Goal: Complete application form: Complete application form

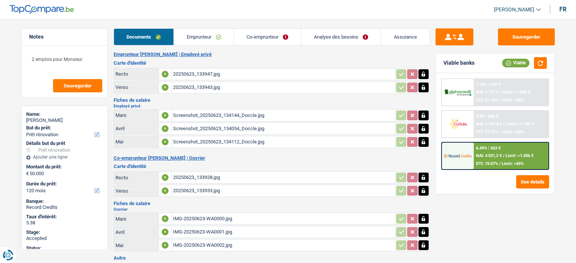
select select "renovation"
select select "120"
click at [20, 133] on div "Notes 2 emplois pour Monsieur Sauvegarder Name: ALI BOULAFDAL But du prêt: Conf…" at bounding box center [65, 138] width 98 height 221
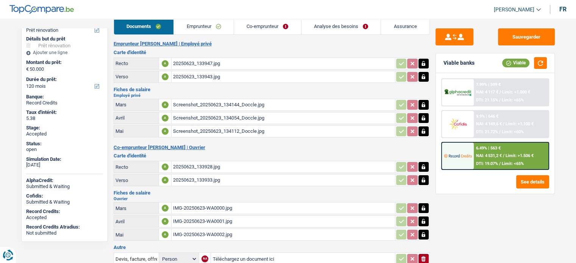
scroll to position [5, 0]
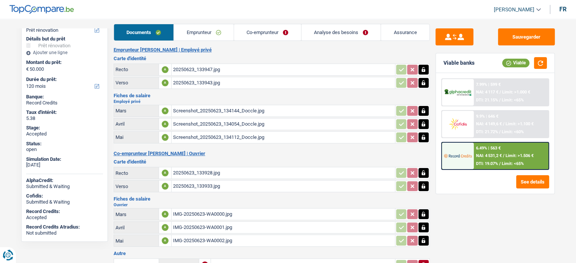
click at [23, 60] on div "Name: ALI BOULAFDAL But du prêt: Confort maison: meubles, textile, peinture, él…" at bounding box center [64, 121] width 87 height 241
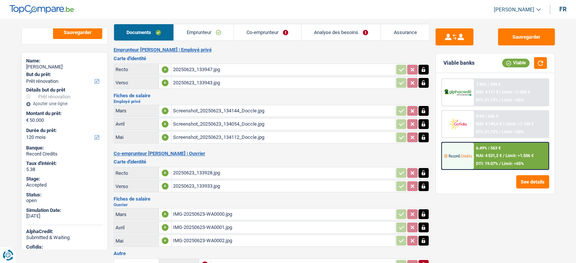
scroll to position [44, 0]
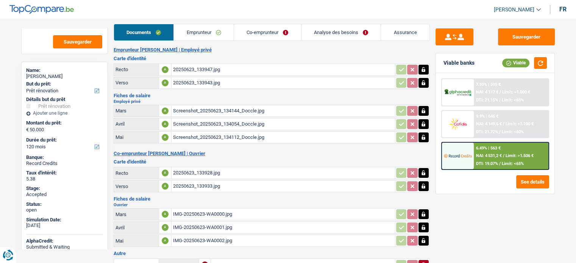
click at [50, 77] on div "[PERSON_NAME]" at bounding box center [64, 76] width 77 height 6
click at [50, 77] on div "ALI BOULAFDAL" at bounding box center [64, 76] width 77 height 6
copy div "BOULAFDAL"
click at [14, 165] on main "Notes 2 emplois pour Monsieur Sauvegarder Name: ALI BOULAFDAL But du prêt: Conf…" at bounding box center [288, 168] width 576 height 323
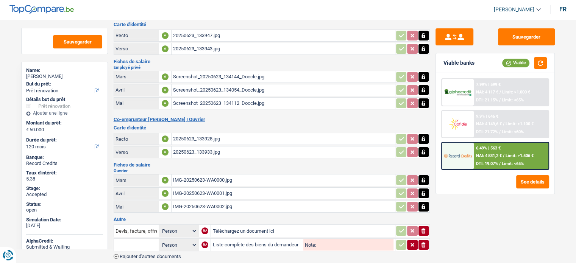
scroll to position [50, 0]
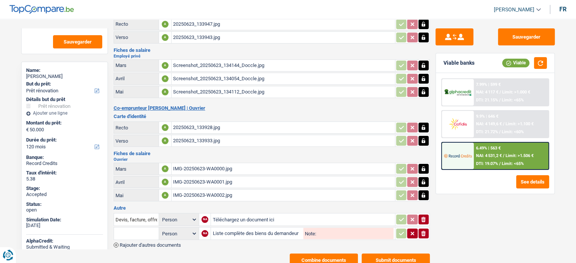
click at [21, 174] on div "Name: ALI BOULAFDAL But du prêt: Confort maison: meubles, textile, peinture, él…" at bounding box center [64, 182] width 87 height 241
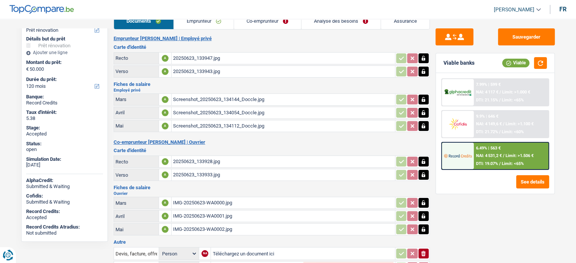
scroll to position [0, 0]
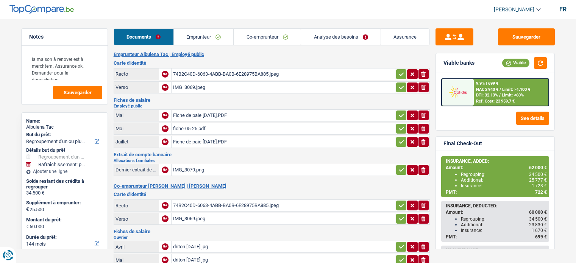
select select "refinancing"
select select "houseOrGarden"
select select "144"
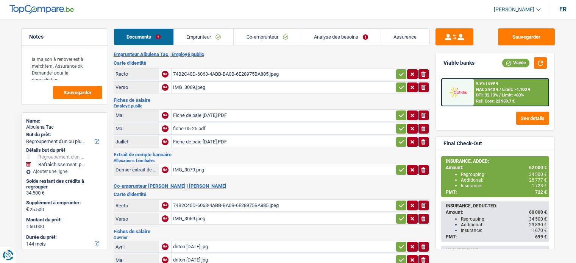
select select "120"
select select "refinancing"
select select "houseOrGarden"
select select "yes"
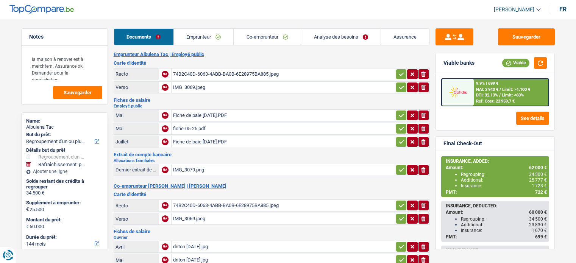
select select "144"
click at [342, 34] on link "Analyse des besoins" at bounding box center [341, 37] width 80 height 16
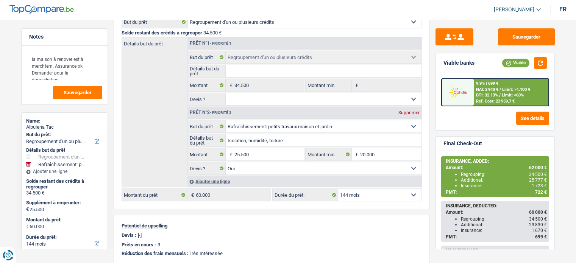
scroll to position [117, 0]
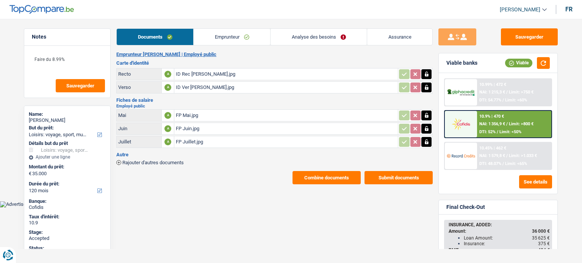
select select "hobbies"
select select "120"
click at [535, 33] on button "Sauvegarder" at bounding box center [529, 36] width 57 height 17
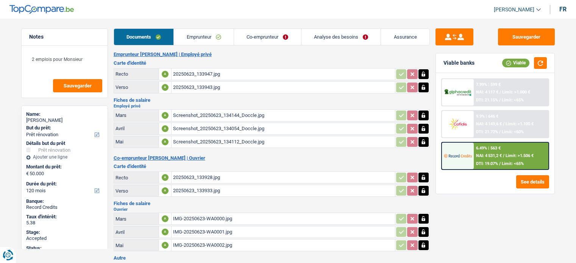
select select "renovation"
select select "120"
click at [198, 34] on link "Emprunteur" at bounding box center [204, 37] width 60 height 16
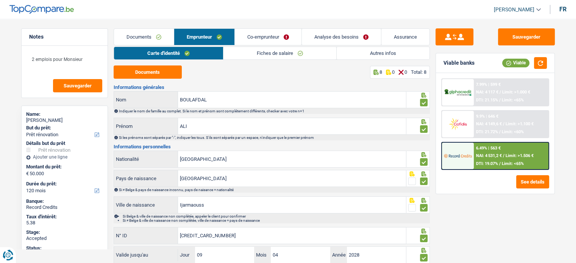
click at [366, 54] on link "Autres infos" at bounding box center [383, 53] width 93 height 12
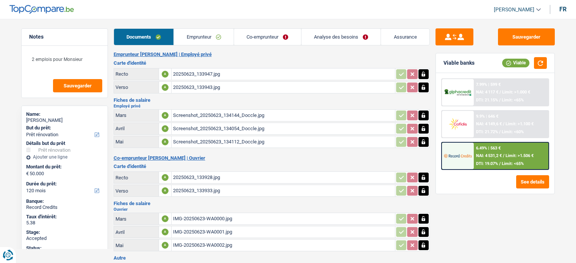
select select "renovation"
select select "120"
click at [517, 37] on button "Sauvegarder" at bounding box center [526, 36] width 57 height 17
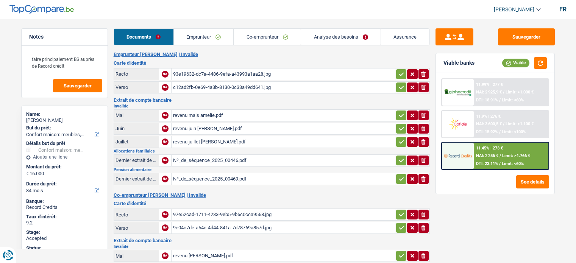
select select "household"
select select "84"
click at [200, 34] on link "Emprunteur" at bounding box center [204, 37] width 60 height 16
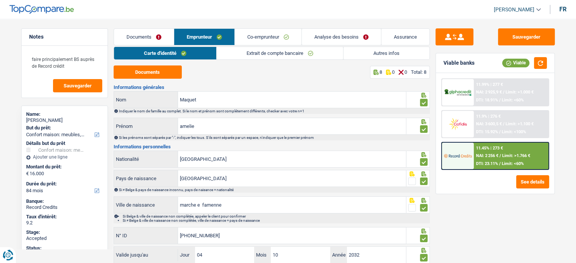
click at [151, 29] on link "Documents" at bounding box center [144, 37] width 60 height 16
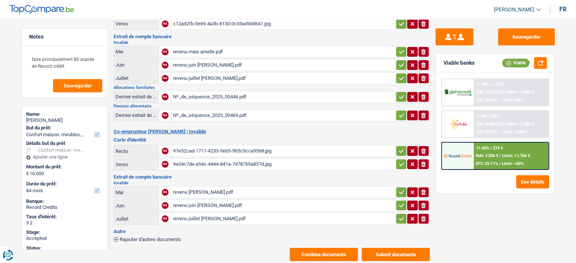
scroll to position [79, 0]
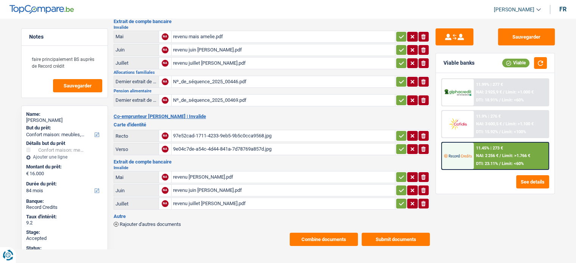
click at [329, 234] on button "Combine documents" at bounding box center [324, 239] width 68 height 13
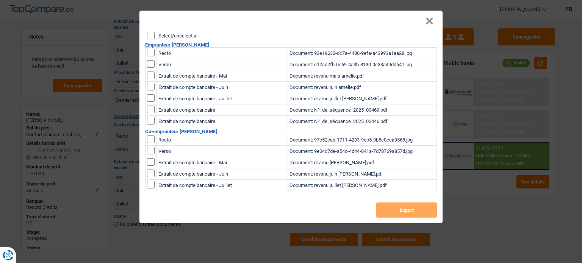
click at [167, 34] on label "Select/unselect all" at bounding box center [178, 35] width 40 height 5
click at [155, 34] on input "Select/unselect all" at bounding box center [151, 36] width 8 height 8
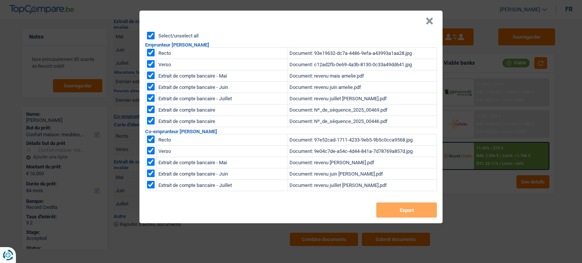
checkbox input "true"
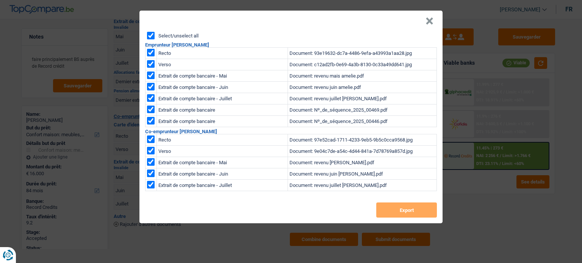
checkbox input "true"
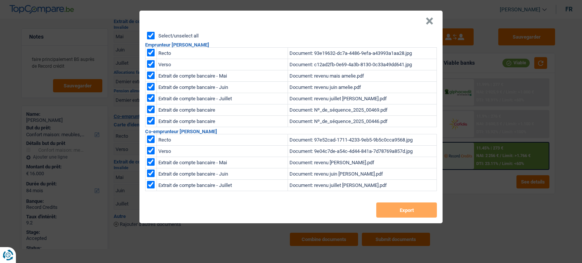
checkbox input "true"
click at [411, 212] on button "Export" at bounding box center [406, 210] width 61 height 15
click at [425, 22] on button "×" at bounding box center [429, 21] width 8 height 8
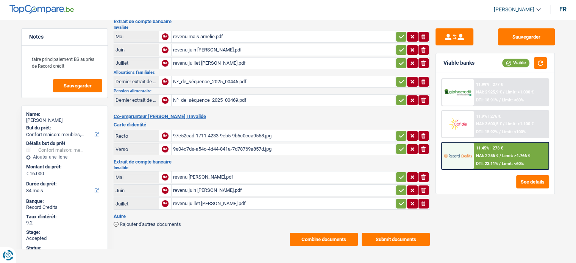
scroll to position [0, 0]
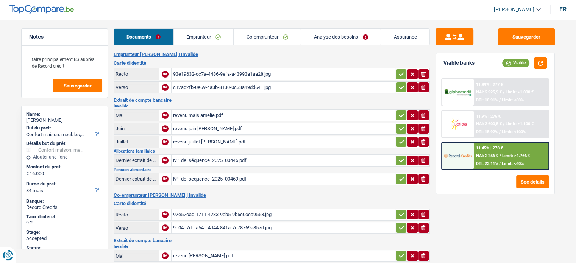
click at [194, 39] on link "Emprunteur" at bounding box center [204, 37] width 60 height 16
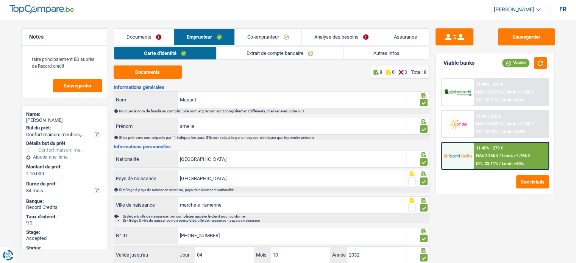
click at [325, 39] on link "Analyse des besoins" at bounding box center [341, 37] width 79 height 16
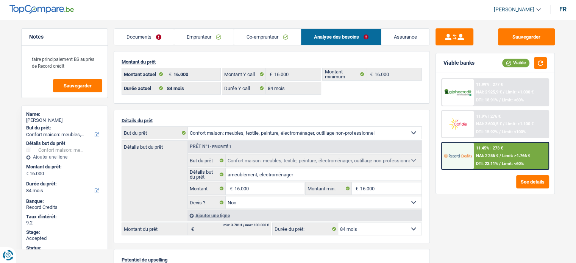
click at [197, 39] on link "Emprunteur" at bounding box center [203, 37] width 59 height 16
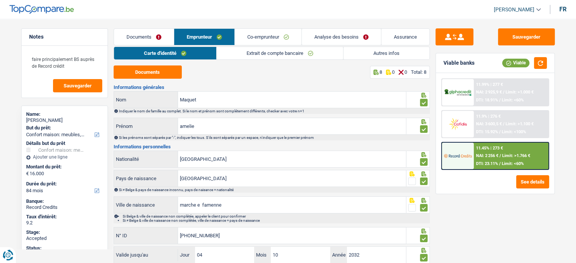
click at [247, 53] on link "Extrait de compte bancaire" at bounding box center [280, 53] width 126 height 12
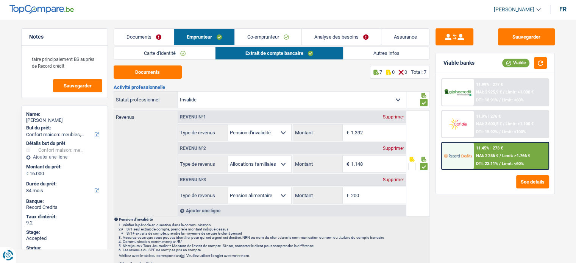
click at [159, 172] on div "Revenus Revenu nº1 Supprimer Allocation d'handicap Allocations chômage Allocati…" at bounding box center [260, 164] width 293 height 106
click at [261, 38] on link "Co-emprunteur" at bounding box center [268, 37] width 67 height 16
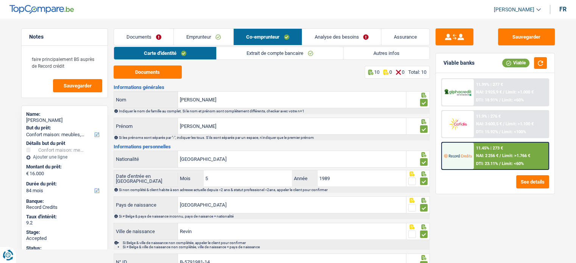
click at [275, 53] on link "Extrait de compte bancaire" at bounding box center [280, 53] width 126 height 12
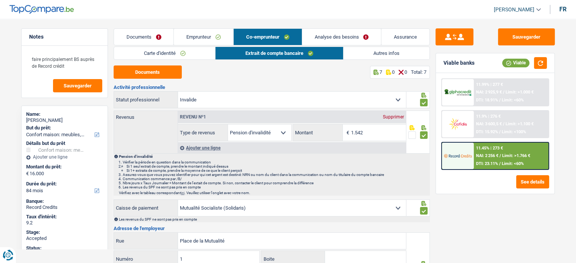
click at [197, 37] on link "Emprunteur" at bounding box center [203, 37] width 59 height 16
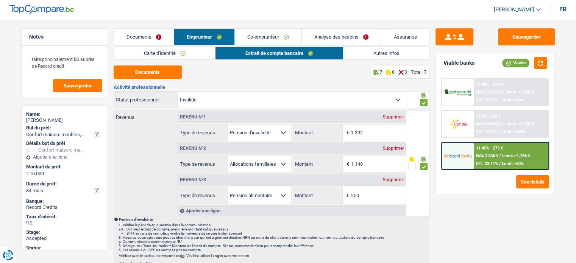
click at [266, 37] on link "Co-emprunteur" at bounding box center [268, 37] width 67 height 16
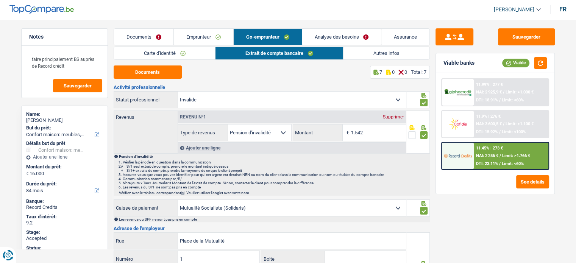
click at [133, 54] on link "Carte d'identité" at bounding box center [164, 53] width 101 height 12
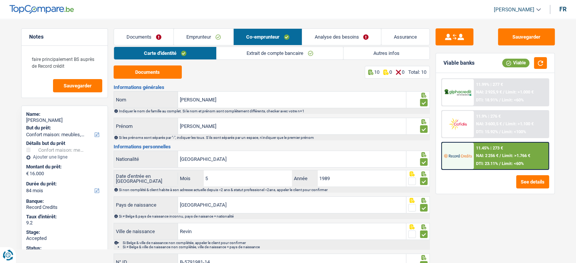
click at [205, 30] on link "Emprunteur" at bounding box center [203, 37] width 59 height 16
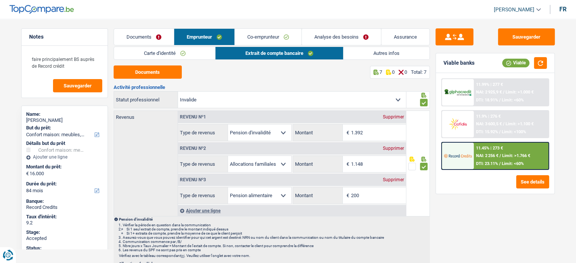
click at [255, 38] on link "Co-emprunteur" at bounding box center [268, 37] width 67 height 16
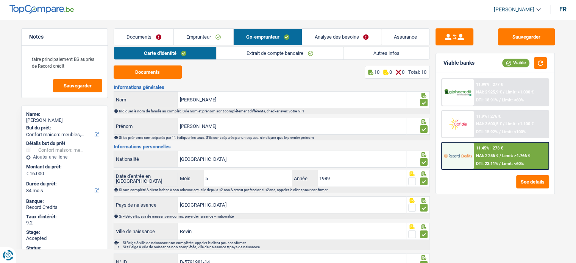
click at [253, 55] on link "Extrait de compte bancaire" at bounding box center [280, 53] width 126 height 12
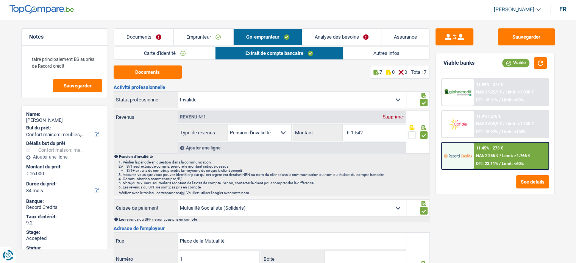
click at [200, 39] on link "Emprunteur" at bounding box center [203, 37] width 59 height 16
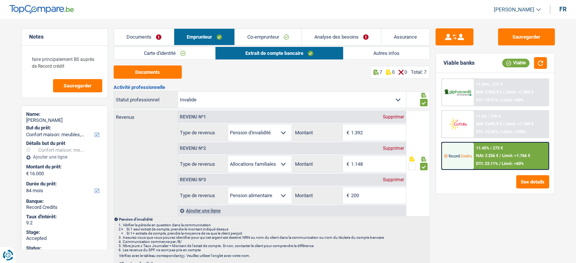
click at [166, 57] on link "Carte d'identité" at bounding box center [164, 53] width 101 height 12
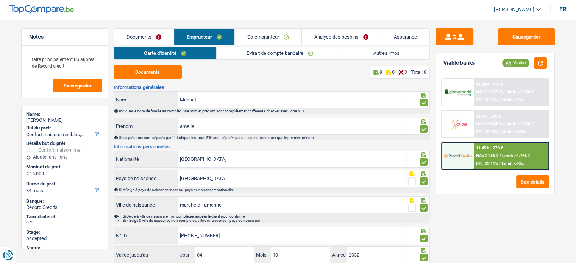
click at [43, 119] on div "amelie Maquet" at bounding box center [64, 120] width 77 height 6
copy div "amelie Maquet"
click at [364, 55] on link "Autres infos" at bounding box center [386, 53] width 86 height 12
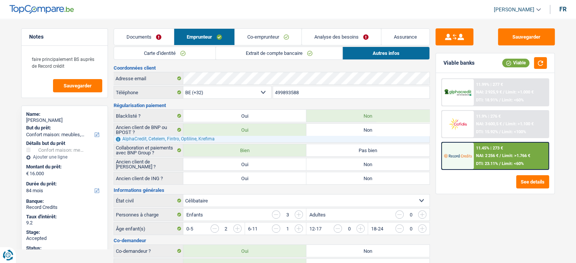
click at [308, 91] on input "499893588" at bounding box center [351, 92] width 156 height 12
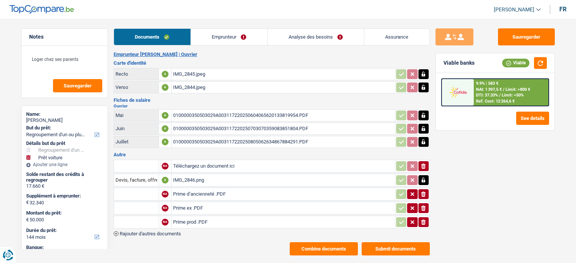
select select "refinancing"
select select "car"
select select "144"
select select "32"
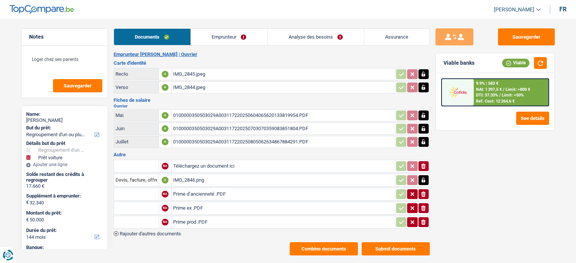
select select "liveWithParents"
select select "carLoan"
select select "60"
click at [220, 36] on link "Emprunteur" at bounding box center [229, 37] width 76 height 16
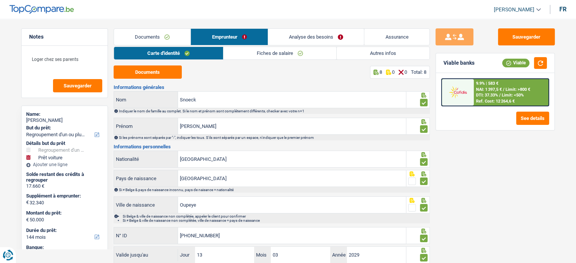
click at [375, 56] on link "Autres infos" at bounding box center [383, 53] width 93 height 12
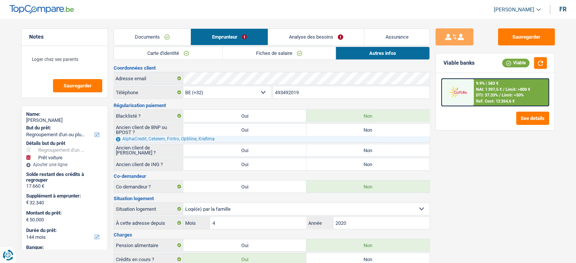
click at [310, 34] on link "Analyse des besoins" at bounding box center [316, 37] width 96 height 16
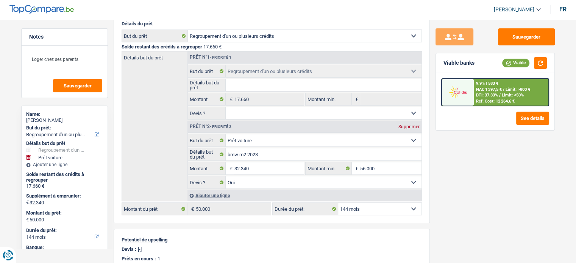
scroll to position [105, 0]
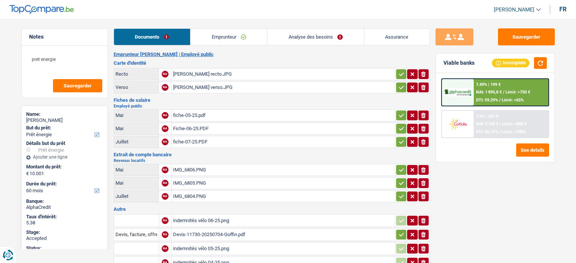
select select "energy"
select select "60"
click at [520, 31] on button "Sauvegarder" at bounding box center [526, 36] width 57 height 17
